Goal: Task Accomplishment & Management: Manage account settings

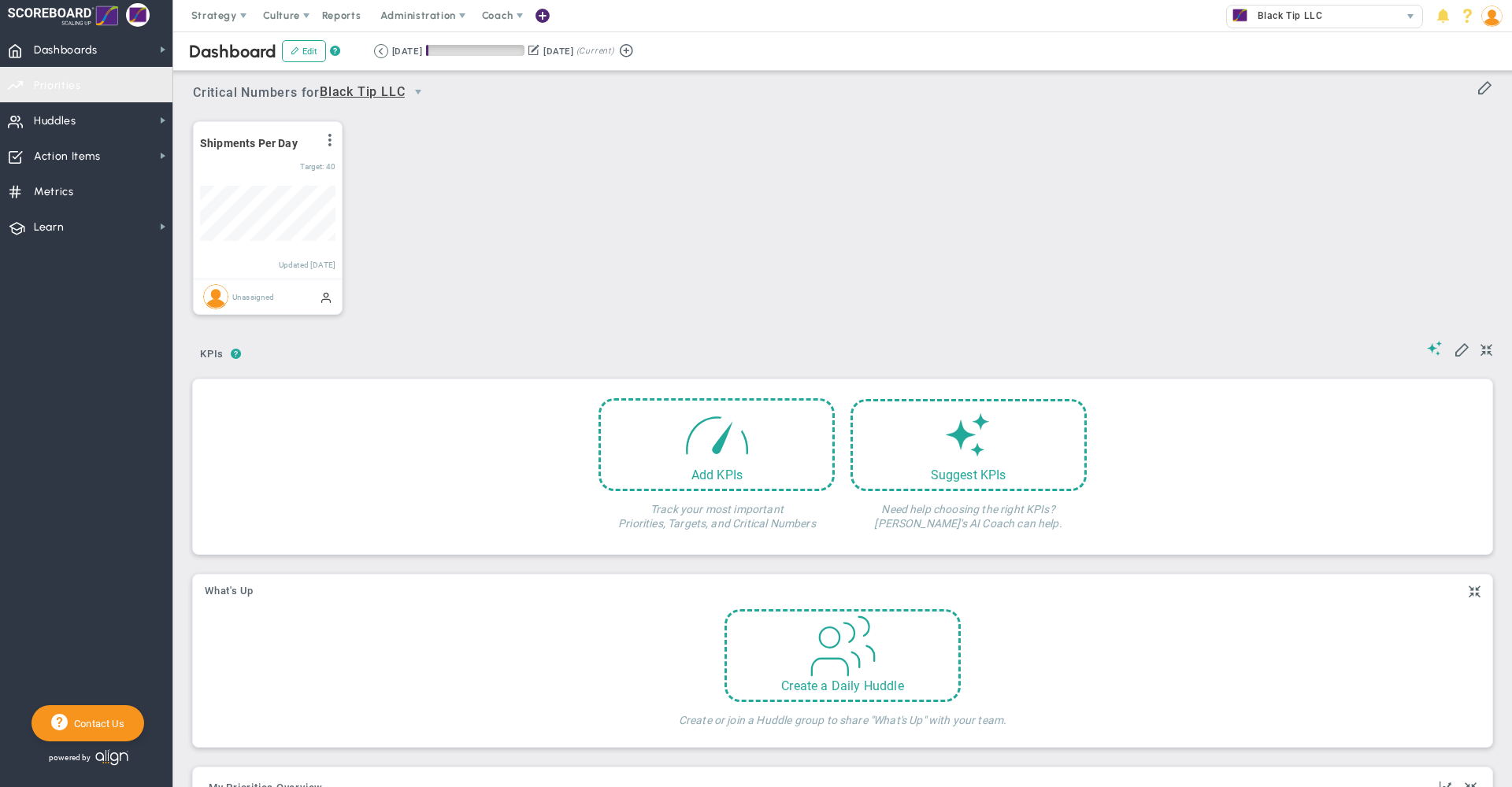
click at [91, 83] on span "Priorities Projects OKR Tree Priorities Projects OKRs" at bounding box center [86, 85] width 173 height 36
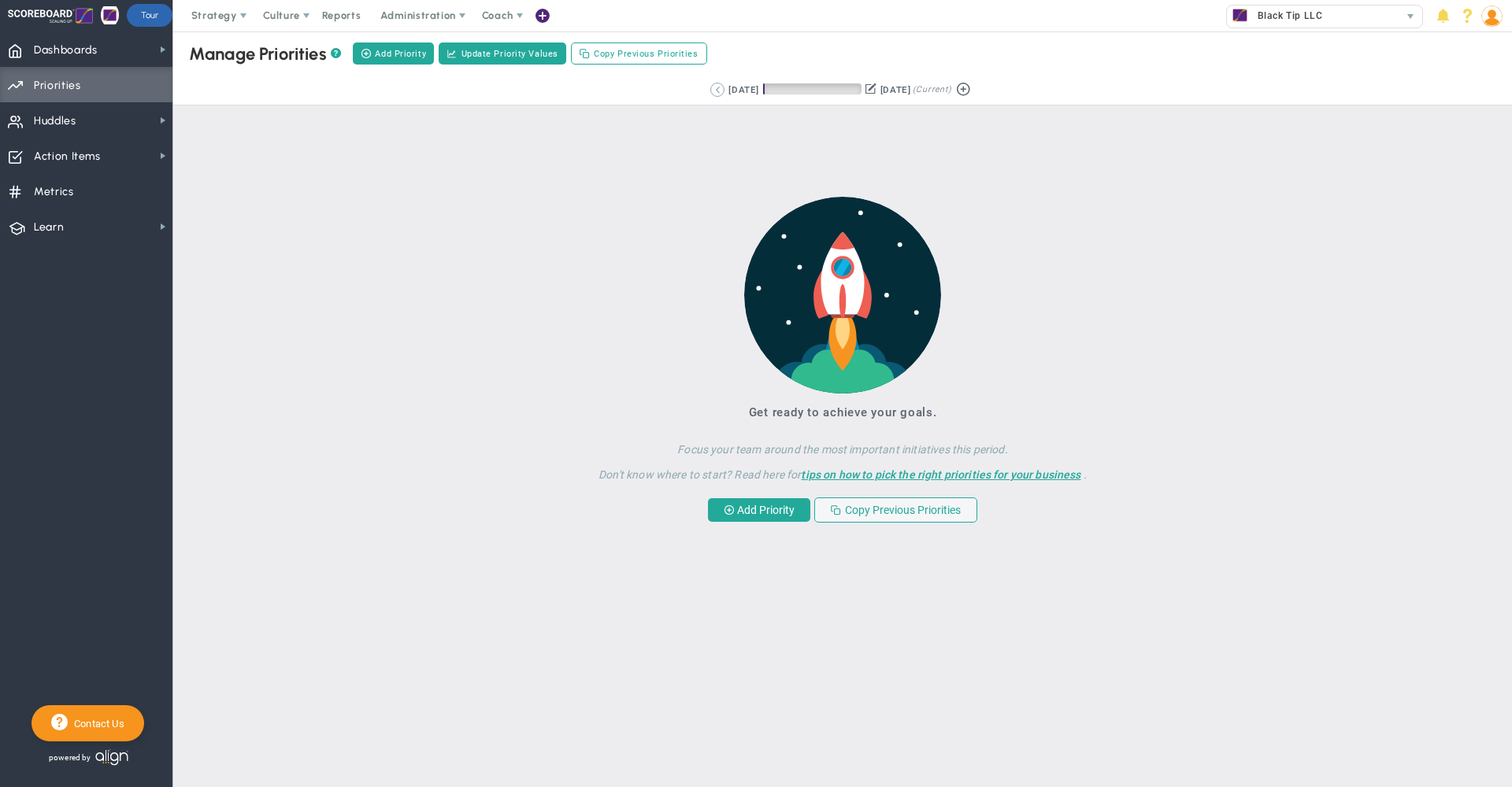
click at [711, 93] on button at bounding box center [718, 90] width 14 height 14
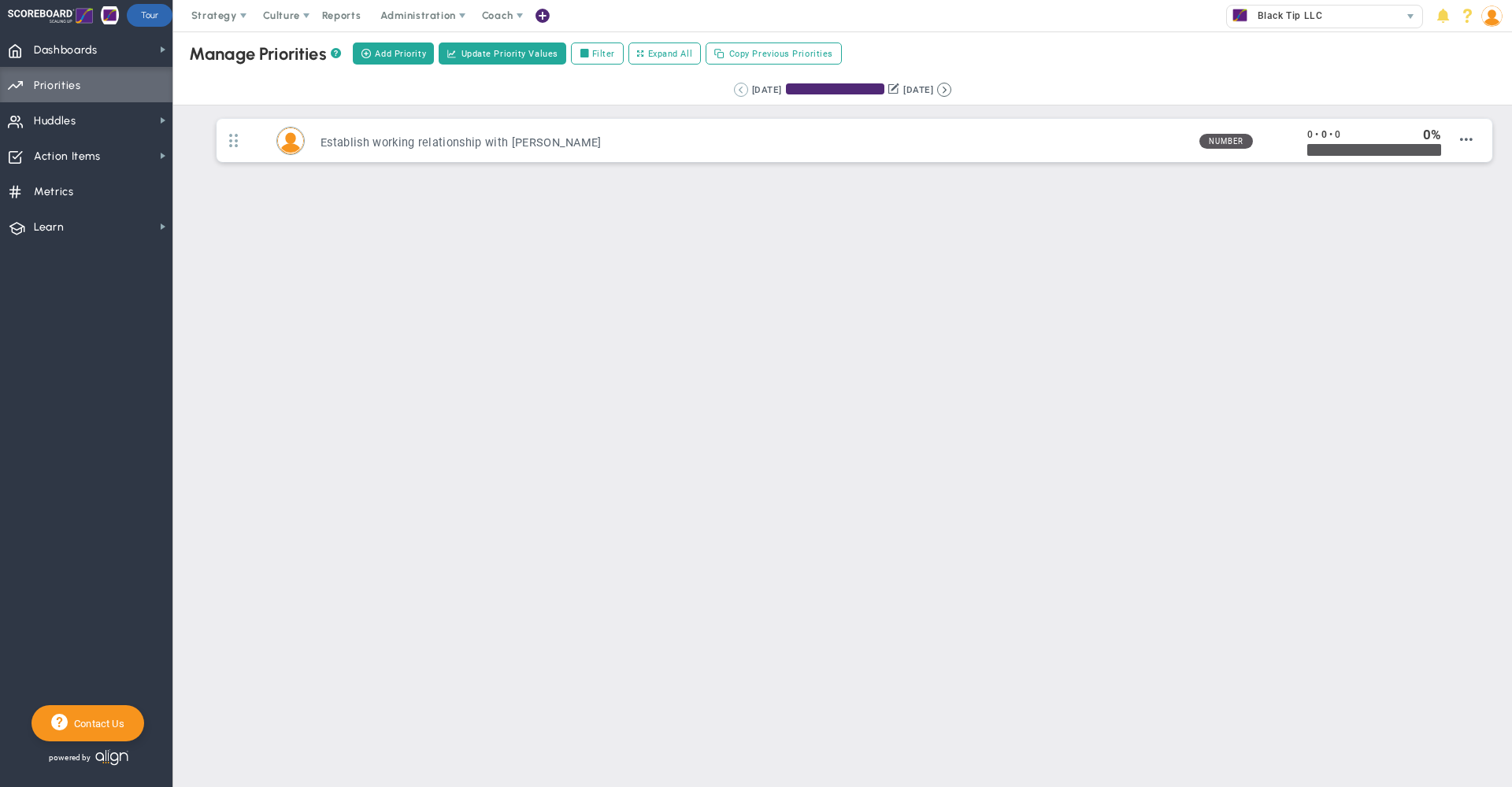
click at [734, 91] on button at bounding box center [741, 90] width 14 height 14
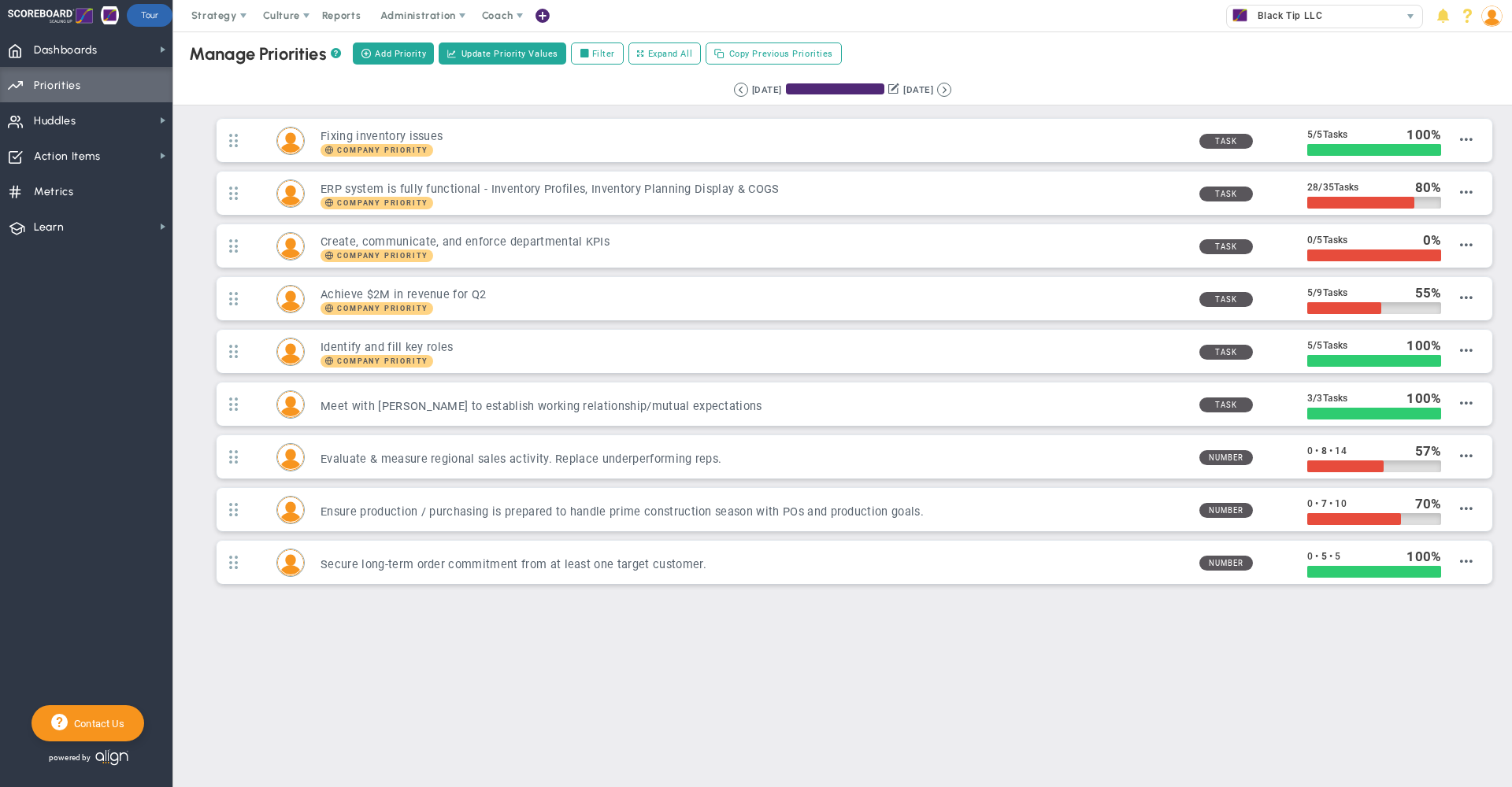
click at [1019, 75] on div "Retrieving period... [DATE] [DATE] (Current)" at bounding box center [843, 90] width 1371 height 31
click at [875, 275] on div "Create, communicate, and enforce departmental KPIs Company Priority /" at bounding box center [855, 250] width 1284 height 53
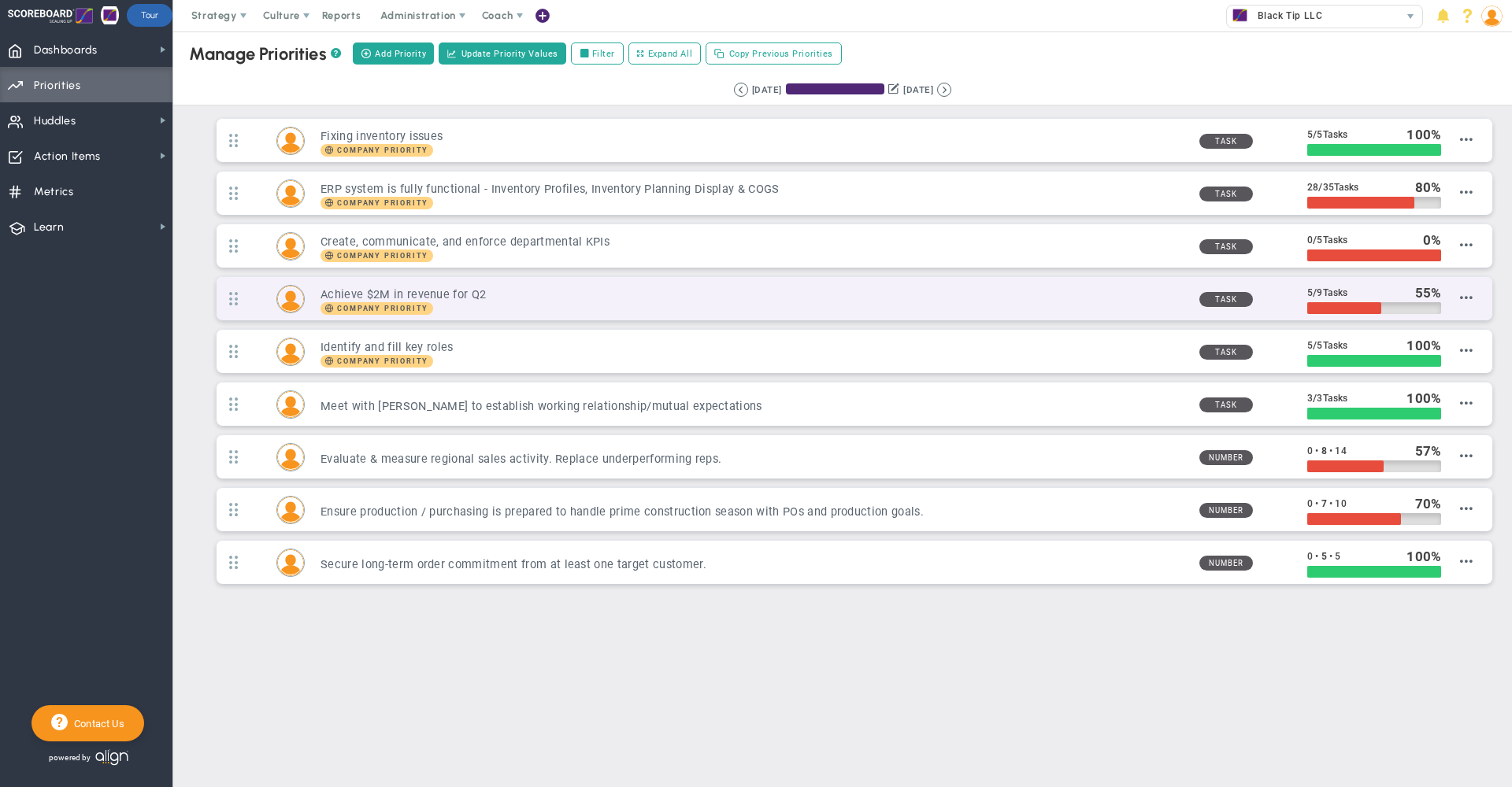
click at [868, 297] on h3 "Achieve $2M in revenue for Q2" at bounding box center [753, 295] width 866 height 15
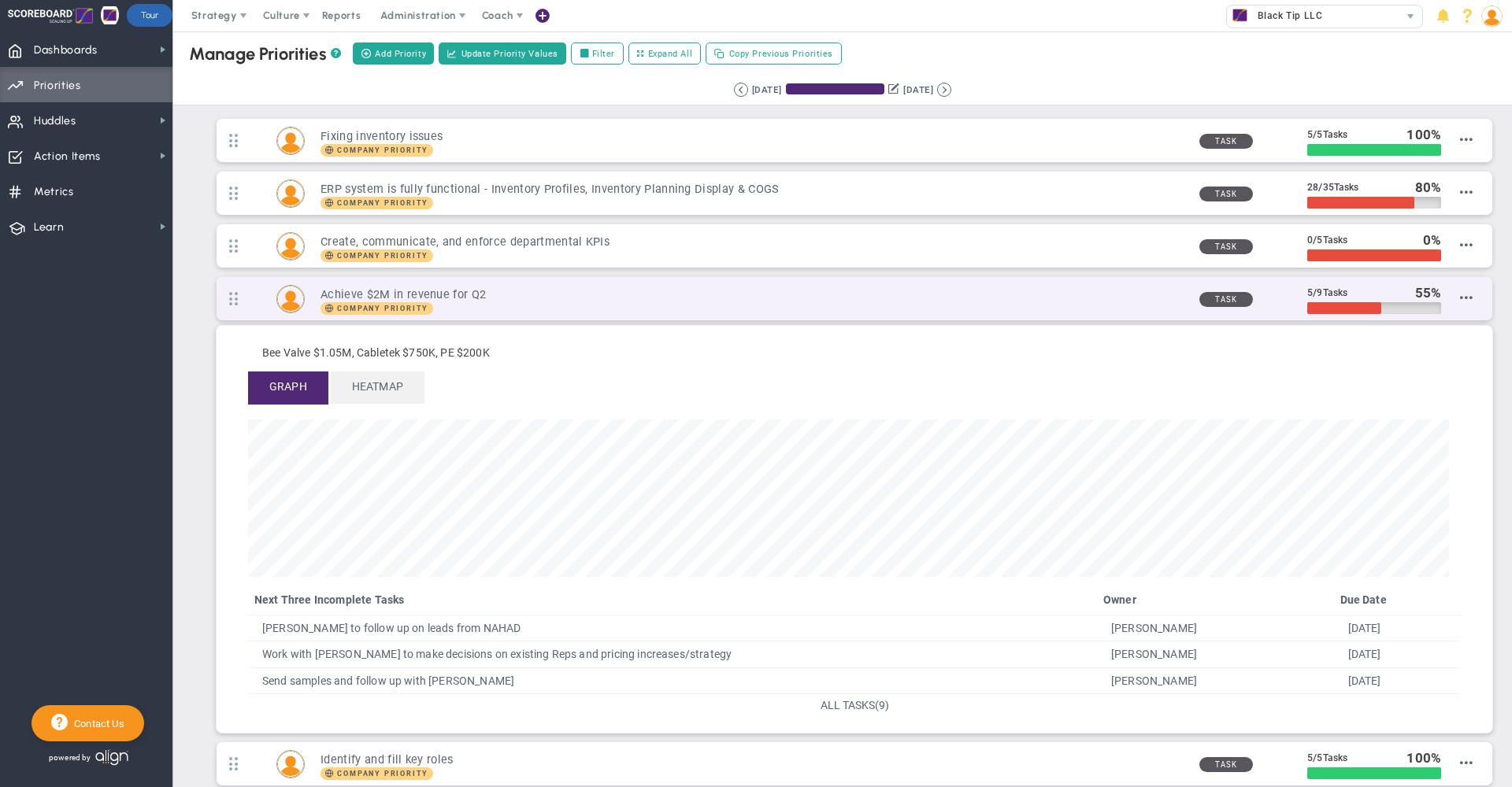
scroll to position [181, 1202]
click at [868, 297] on h3 "Achieve $2M in revenue for Q2" at bounding box center [753, 295] width 866 height 15
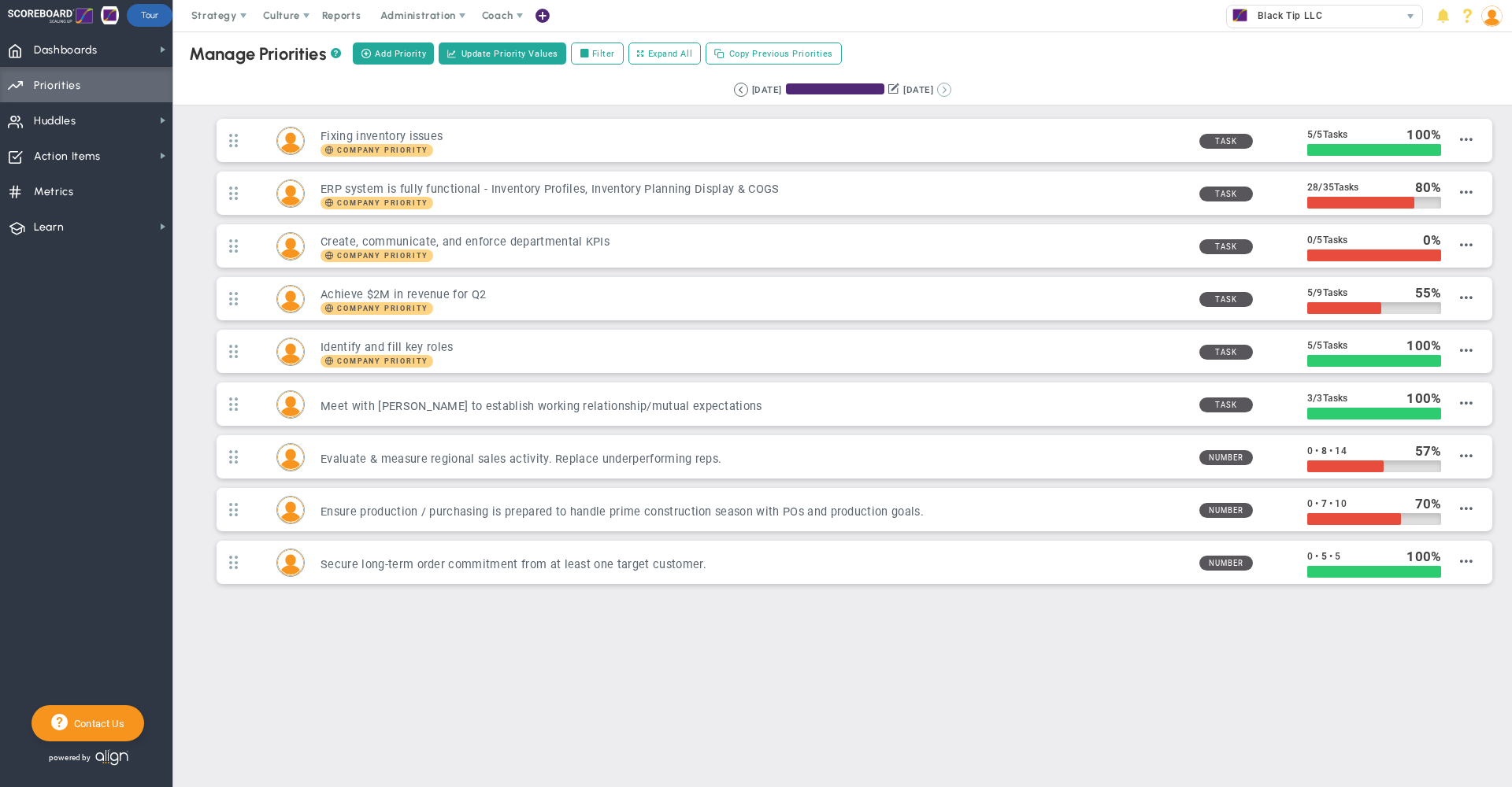
click at [951, 88] on button at bounding box center [944, 90] width 14 height 14
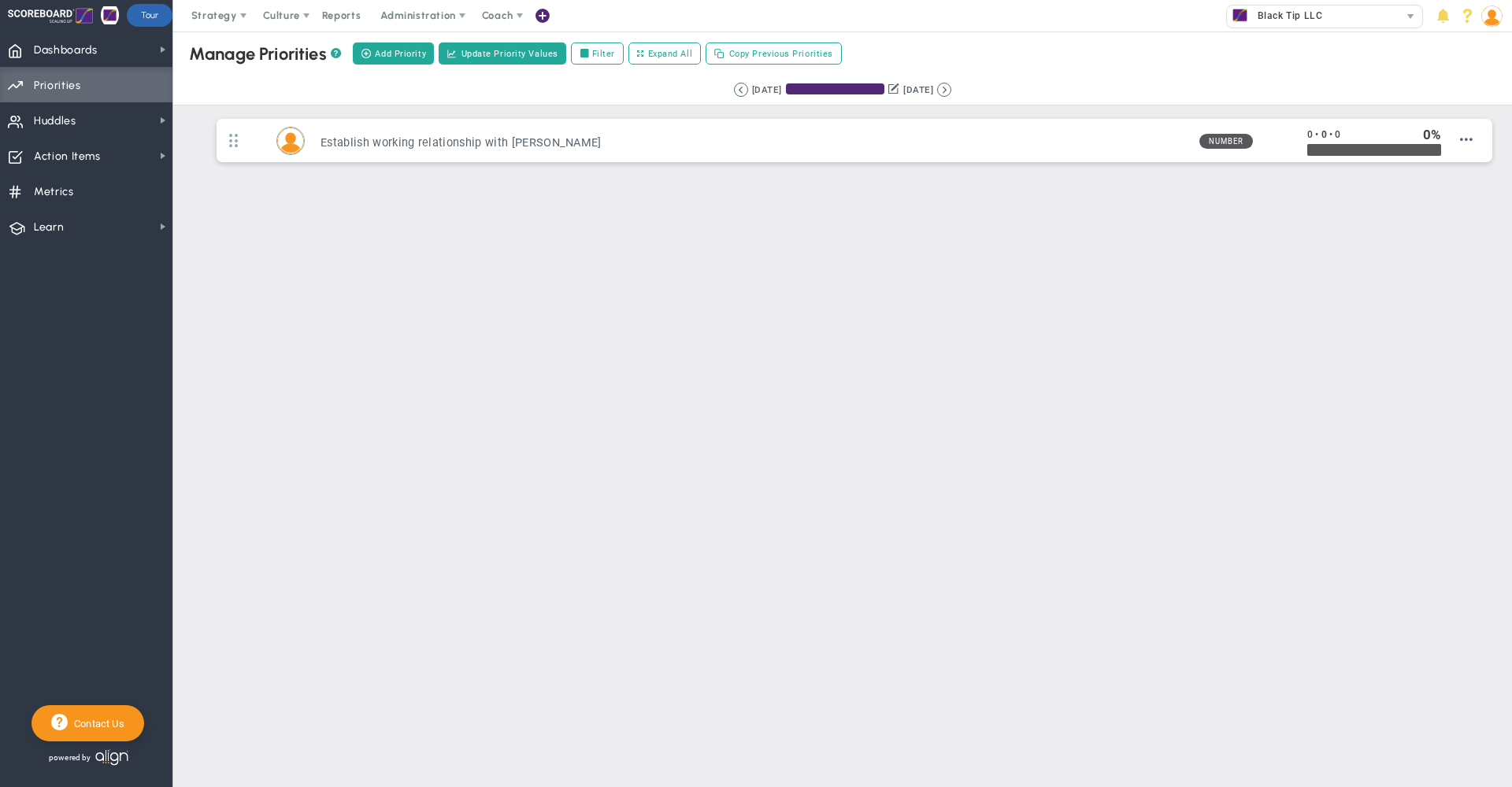
click at [1084, 58] on div "Manage OKRs ? Manage Priorities ? Manage Projects ? Create Project Add Priority…" at bounding box center [843, 53] width 1371 height 44
click at [951, 88] on button at bounding box center [944, 90] width 14 height 14
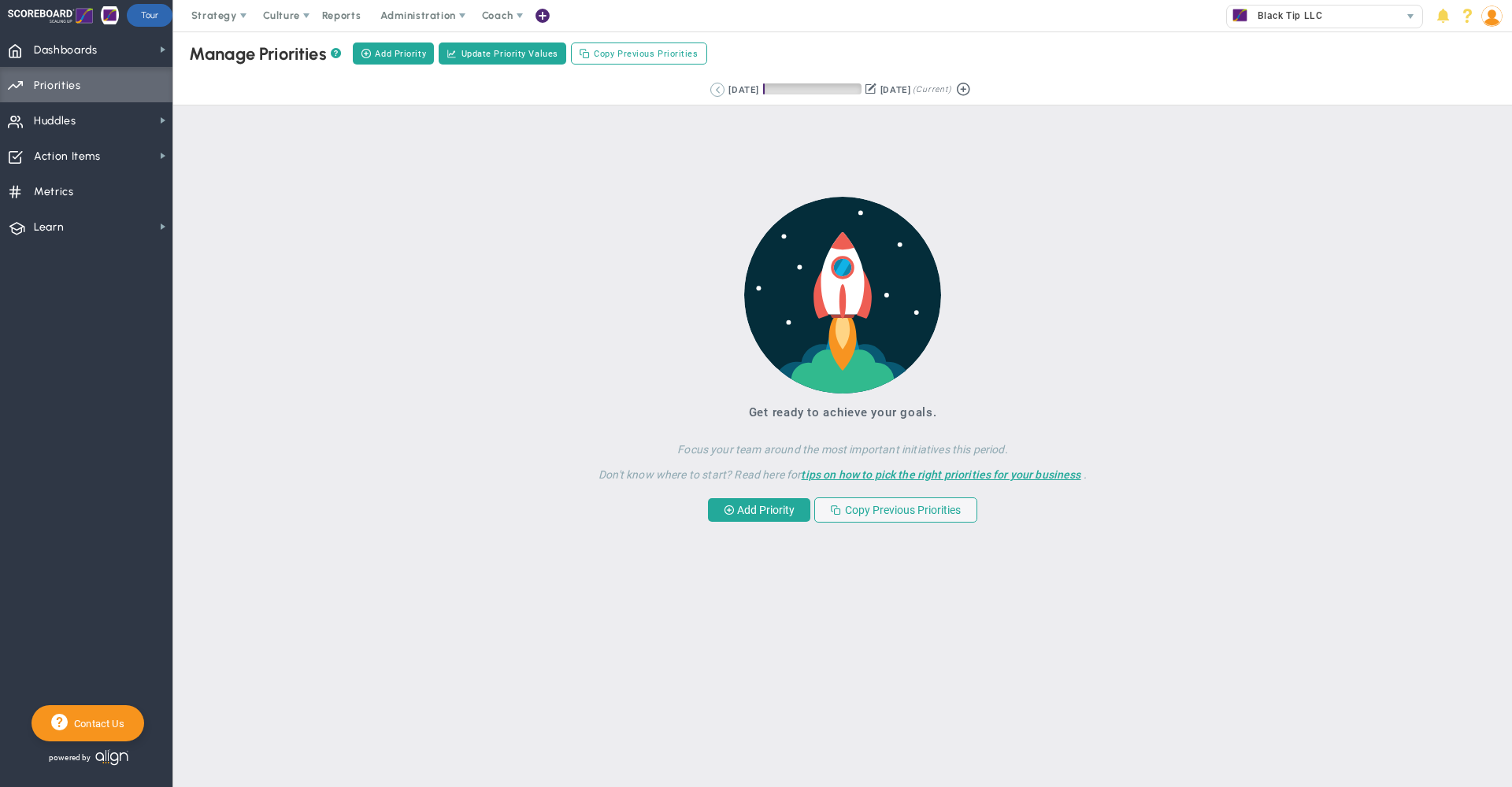
click at [711, 89] on button at bounding box center [718, 90] width 14 height 14
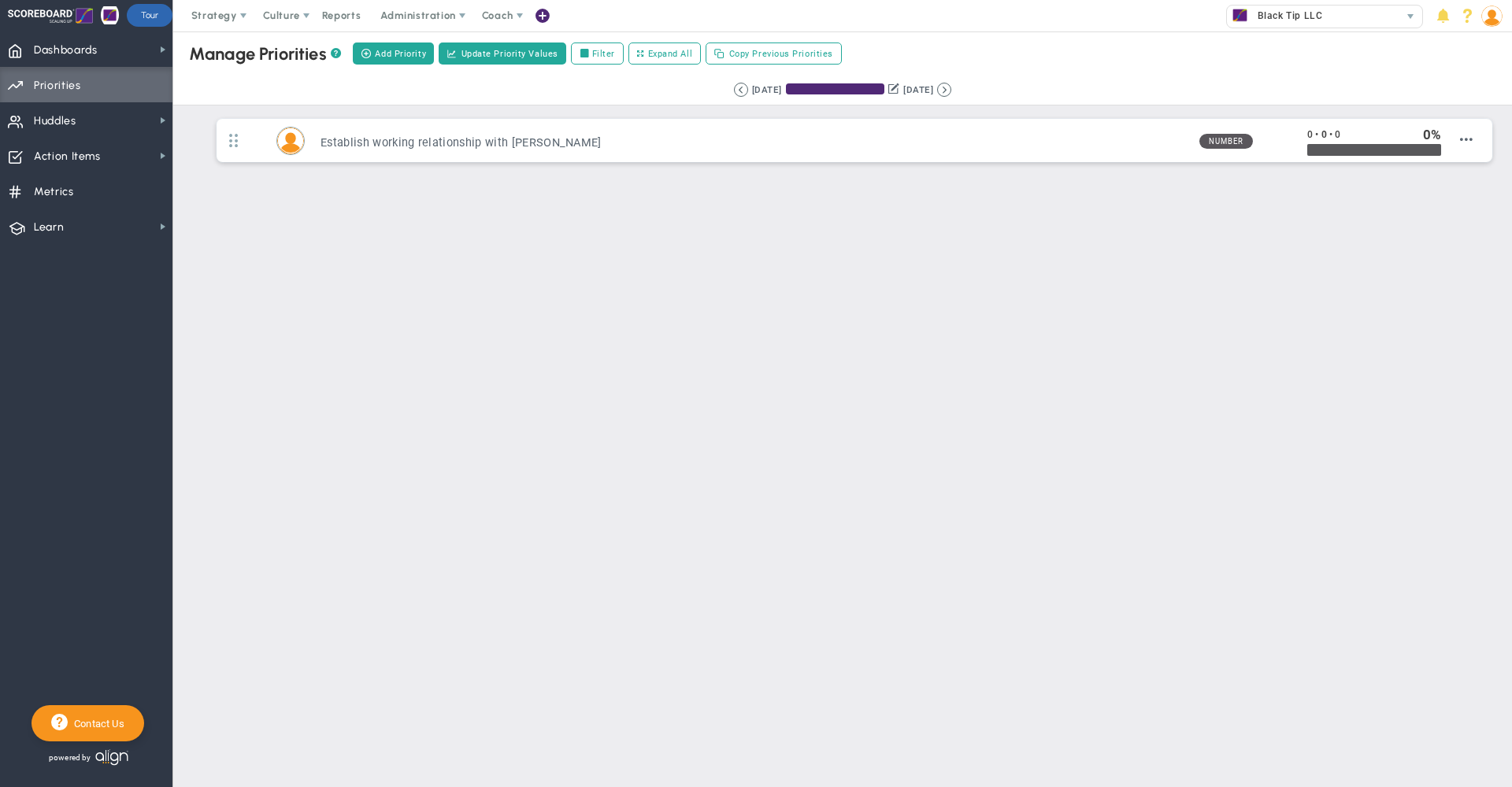
click at [1017, 52] on div "Manage OKRs ? Manage Priorities ? Manage Projects ? Create Project Add Priority…" at bounding box center [843, 53] width 1371 height 44
click at [1494, 21] on img at bounding box center [1492, 16] width 21 height 21
click at [1455, 180] on span "Sign Out" at bounding box center [1447, 173] width 127 height 31
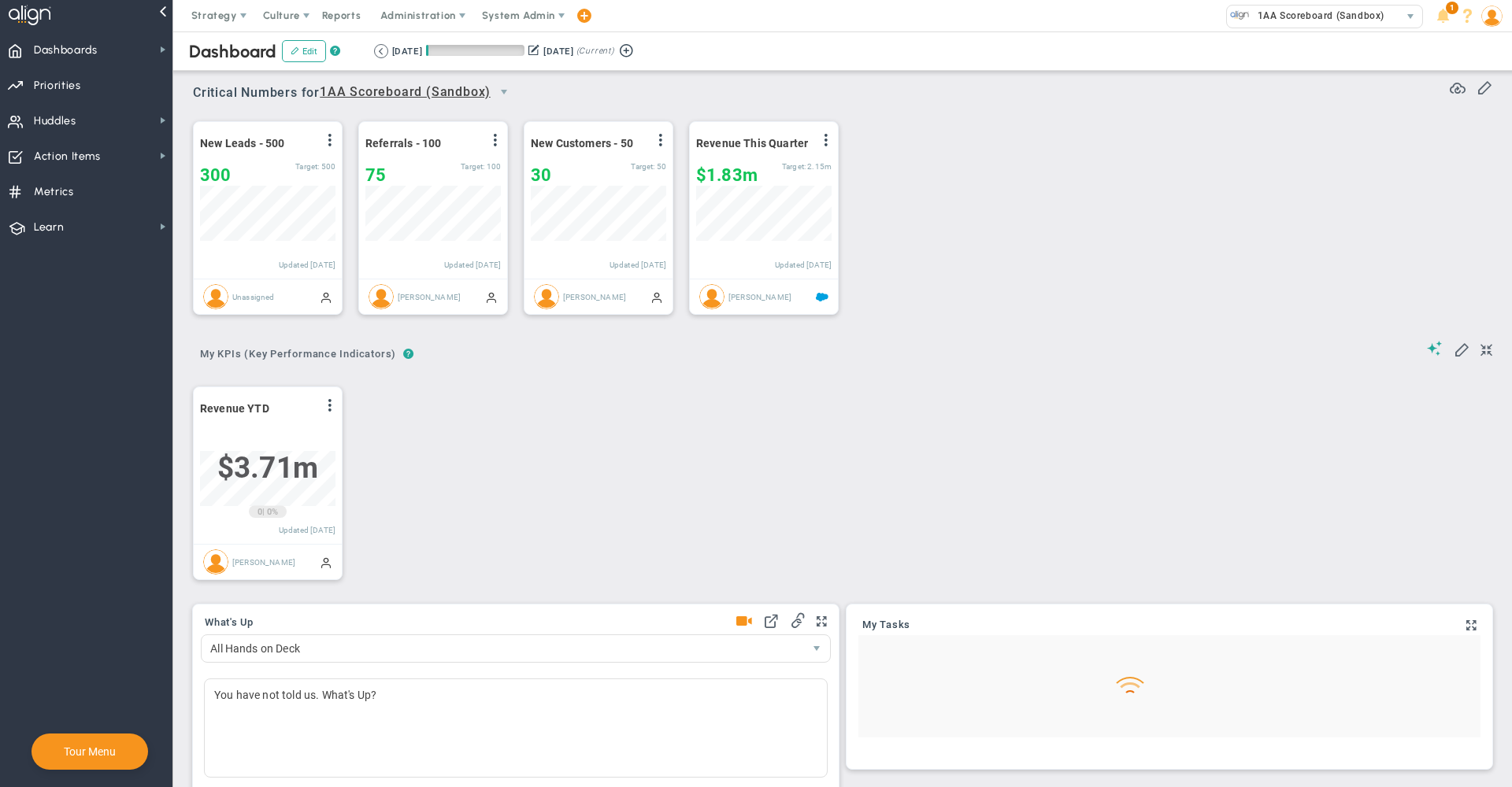
scroll to position [55, 135]
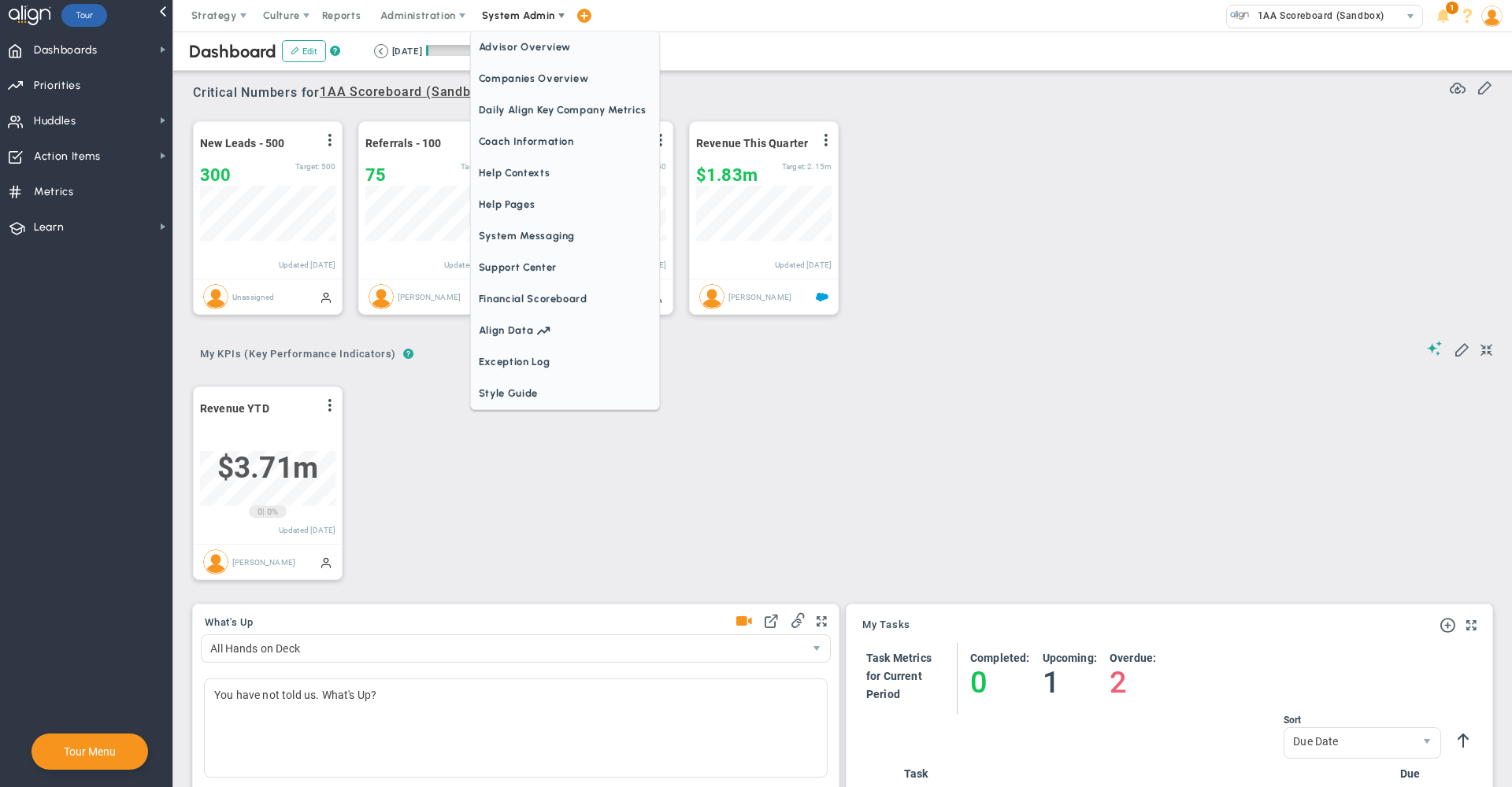
click at [520, 69] on span "Companies Overview" at bounding box center [565, 78] width 188 height 31
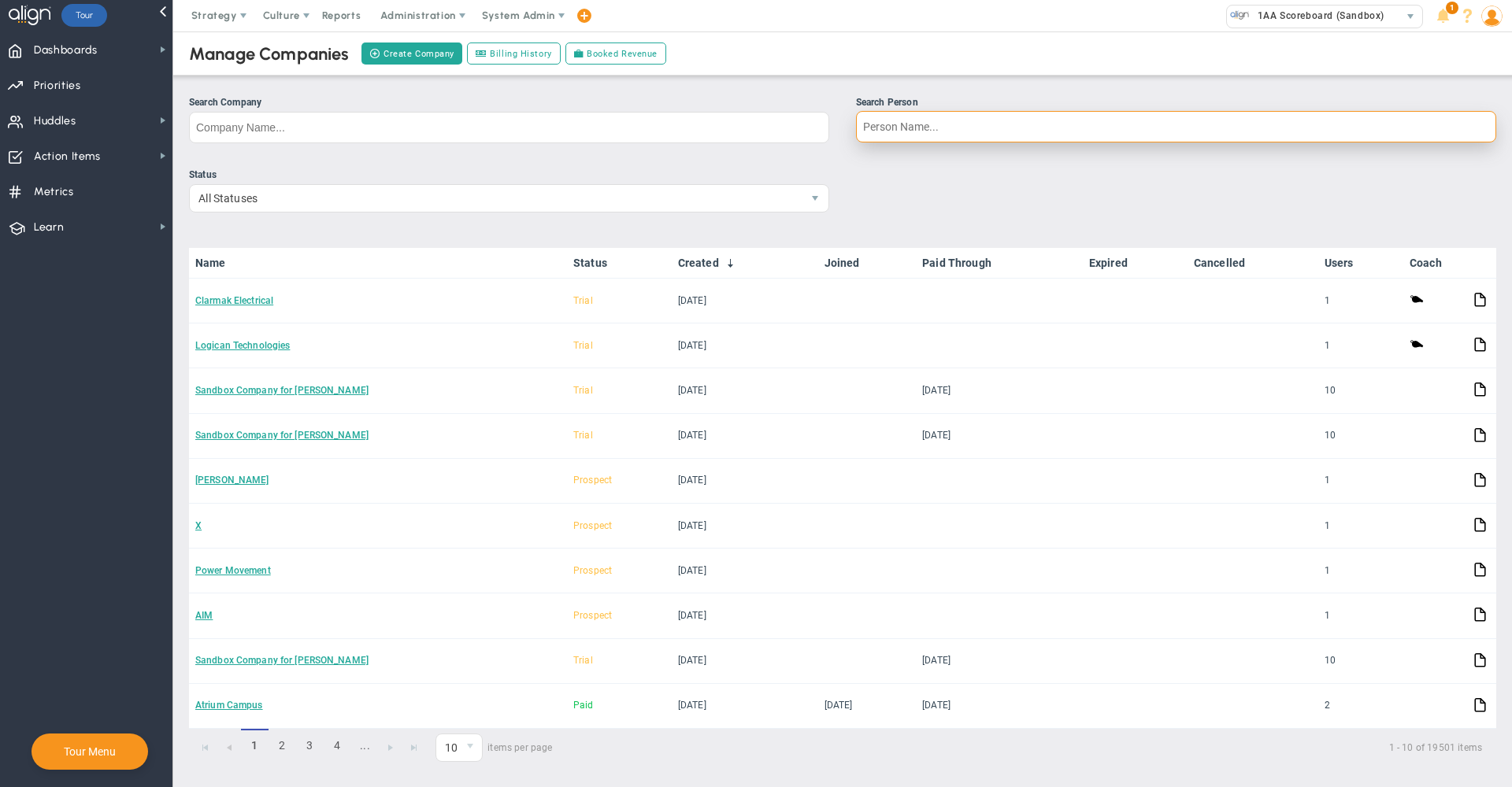
click at [952, 127] on input "Search Person" at bounding box center [1176, 126] width 640 height 31
type input "hallie st"
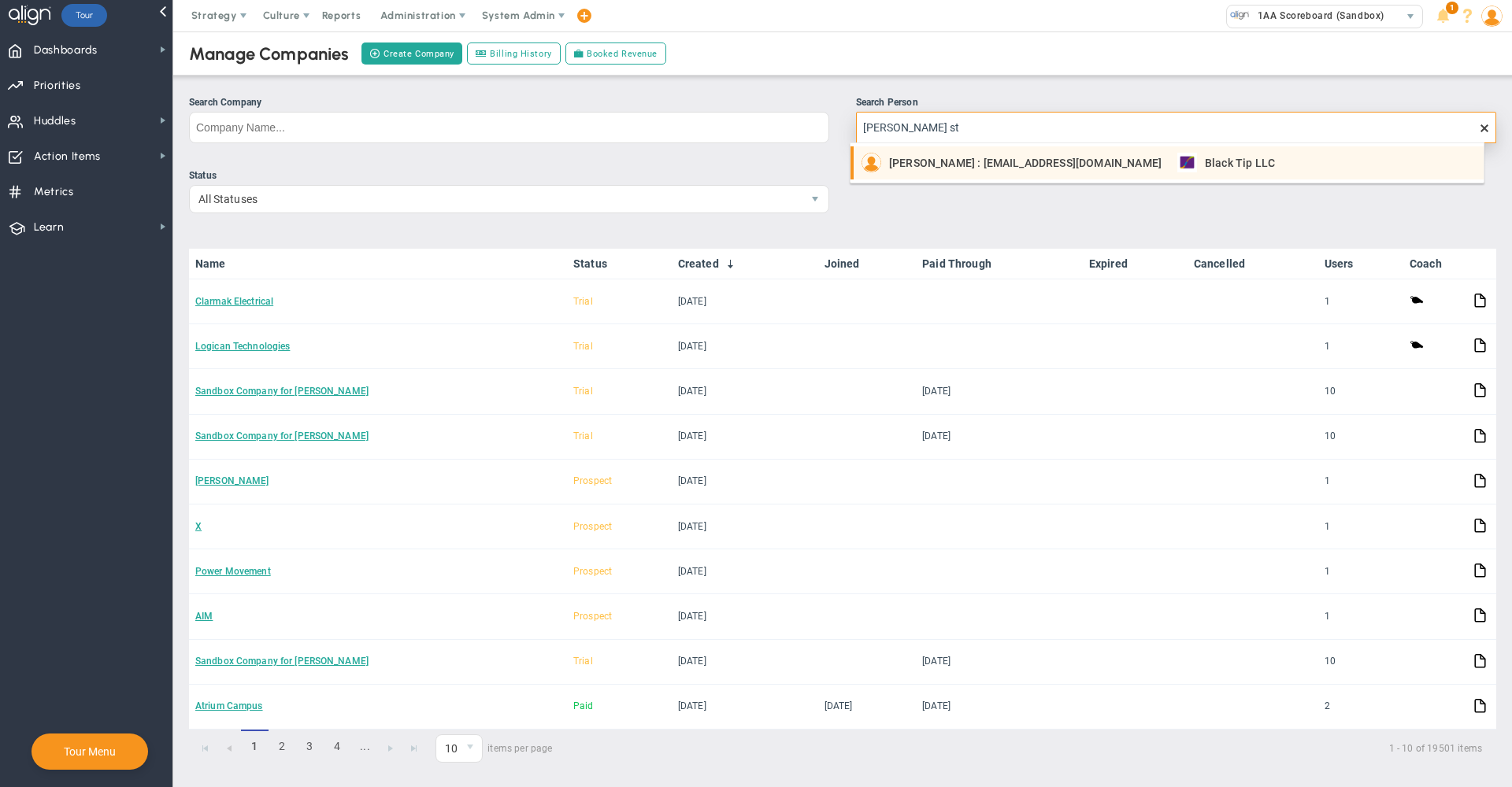
click at [944, 159] on span "Hallie Stewart : hstewart@beevalve.com" at bounding box center [1025, 163] width 273 height 11
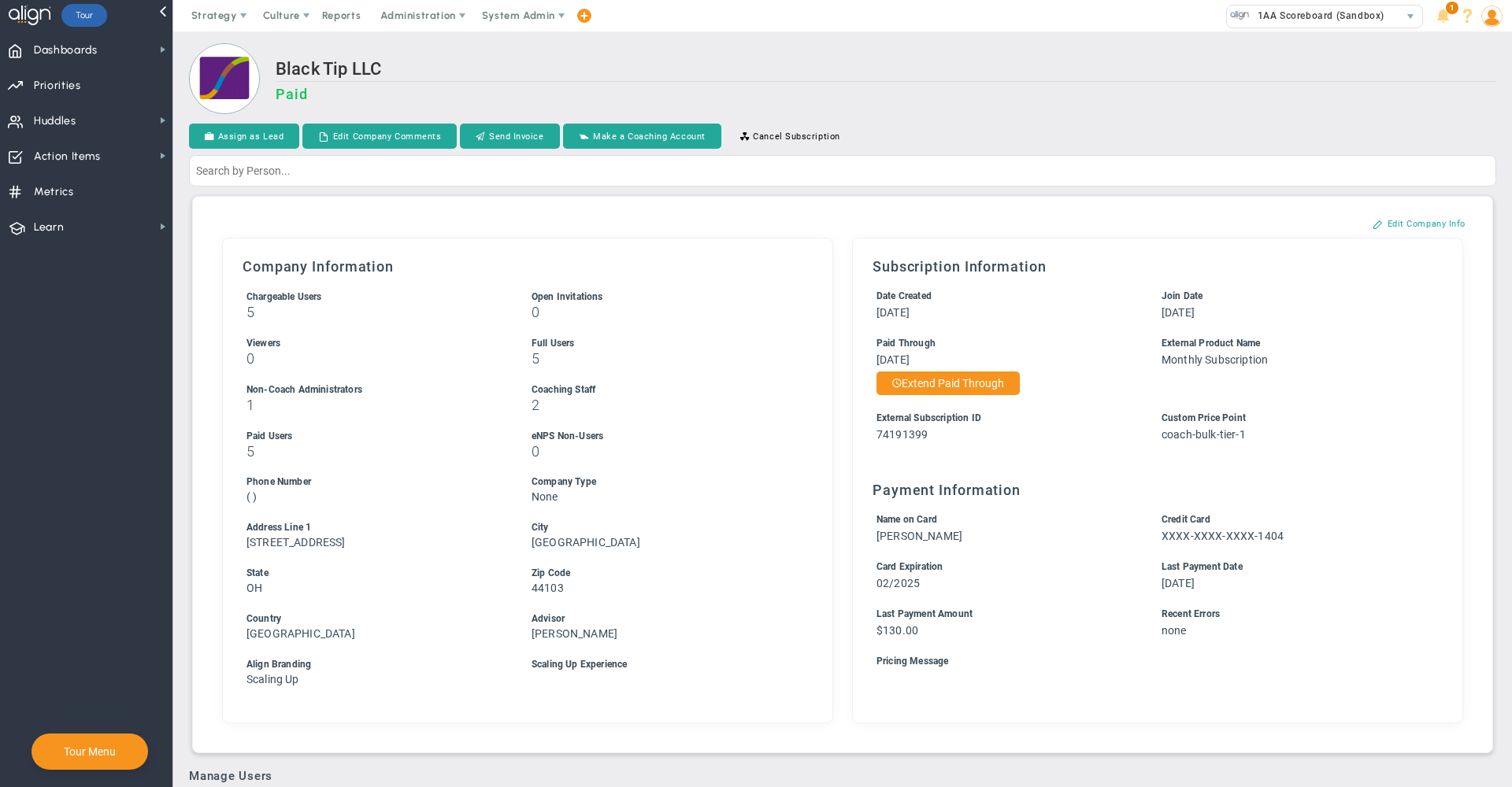
click at [1082, 92] on h3 "Paid" at bounding box center [886, 93] width 1221 height 17
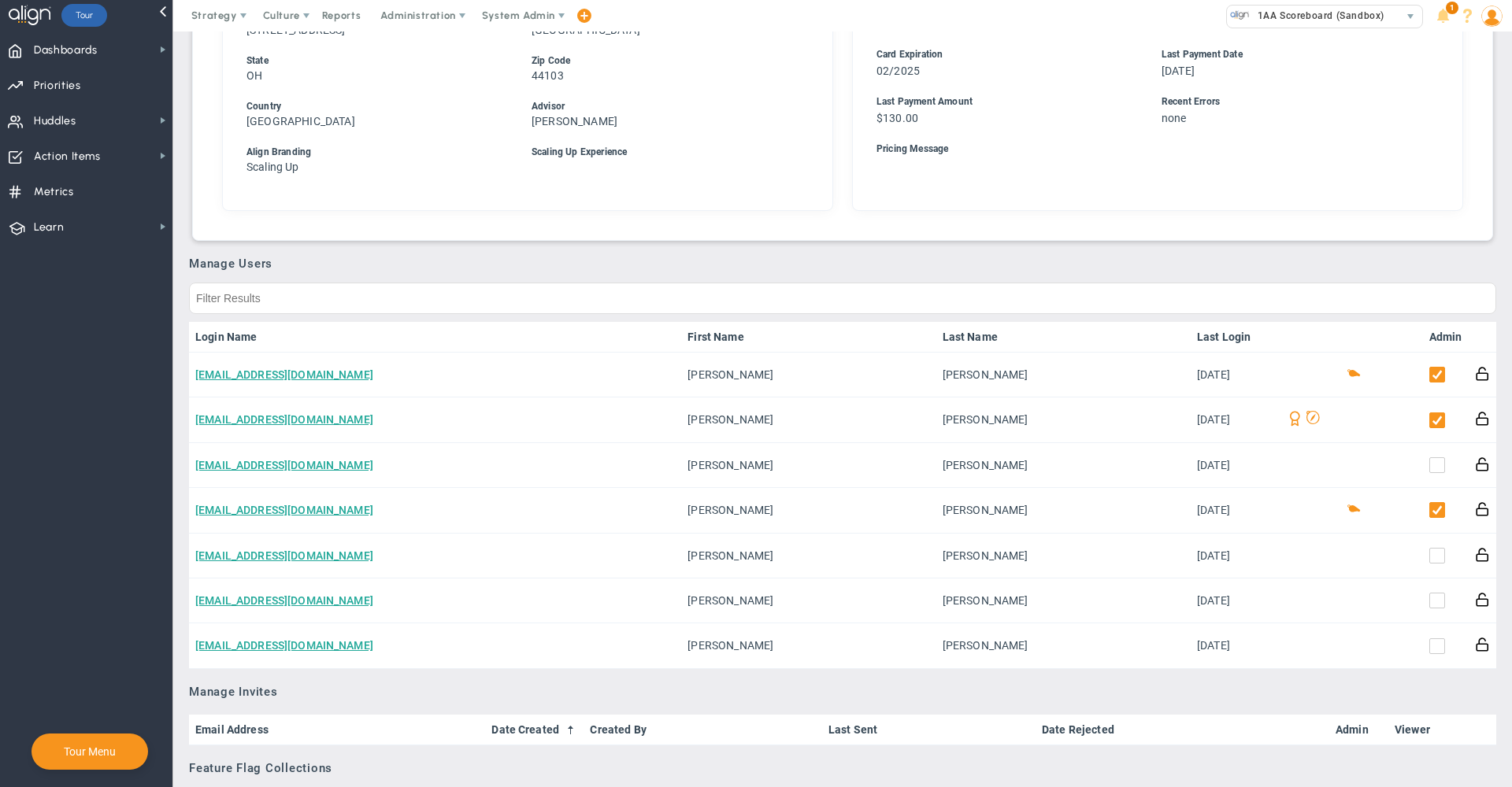
scroll to position [526, 0]
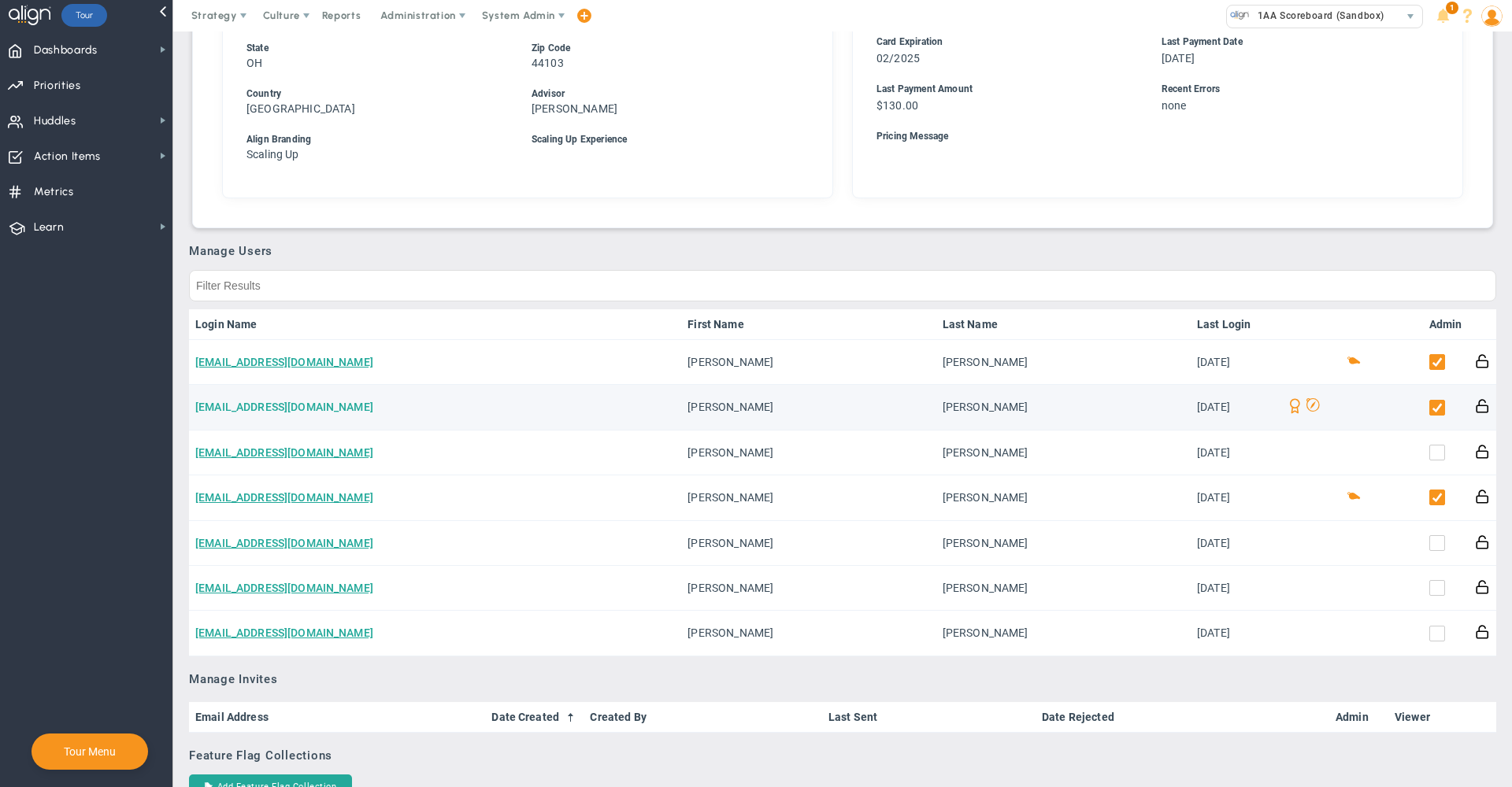
click at [297, 412] on link "[EMAIL_ADDRESS][DOMAIN_NAME]" at bounding box center [284, 407] width 178 height 12
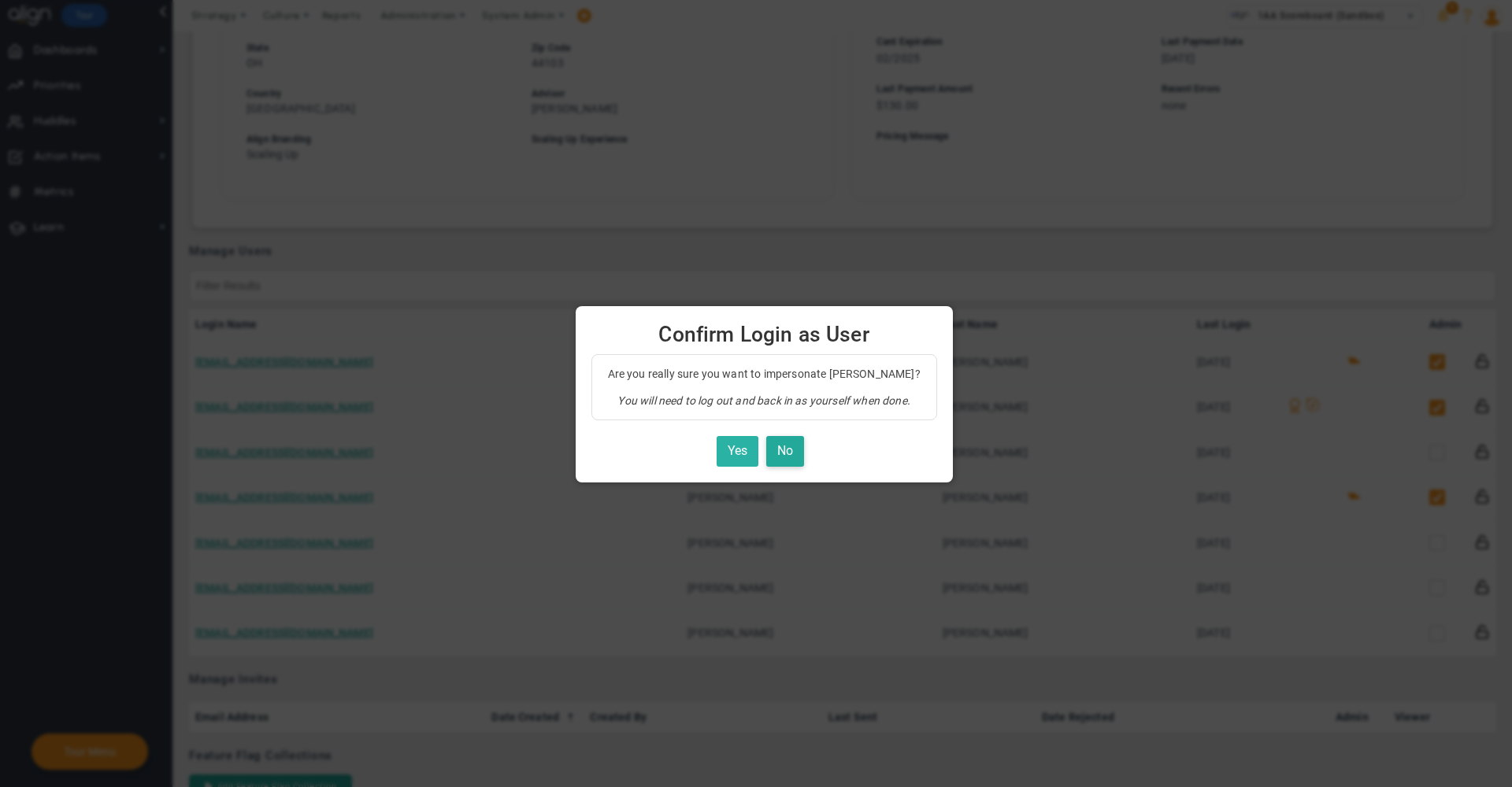
click at [730, 448] on button "Yes" at bounding box center [738, 451] width 42 height 31
